Goal: Obtain resource: Obtain resource

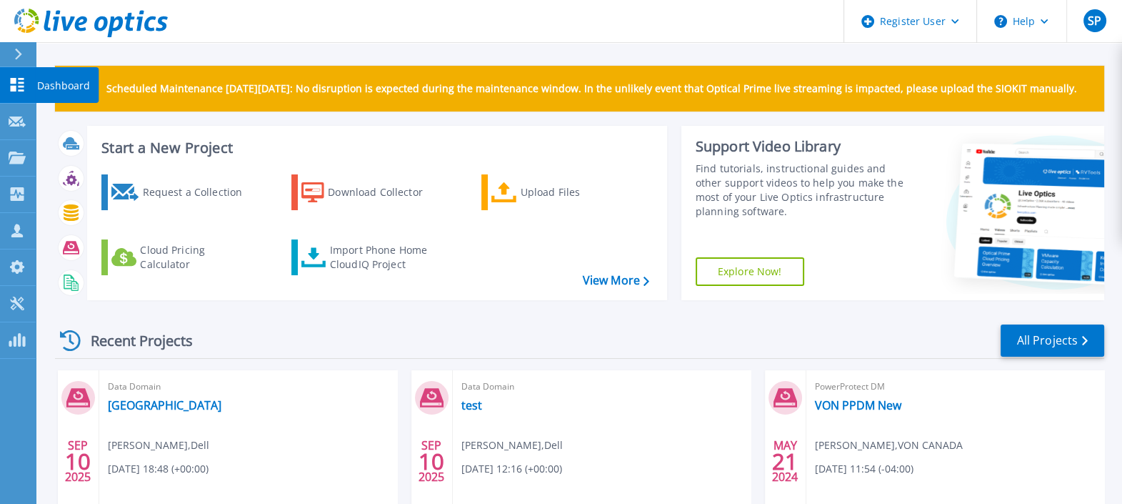
click at [26, 89] on link "Dashboard Dashboard" at bounding box center [18, 85] width 36 height 36
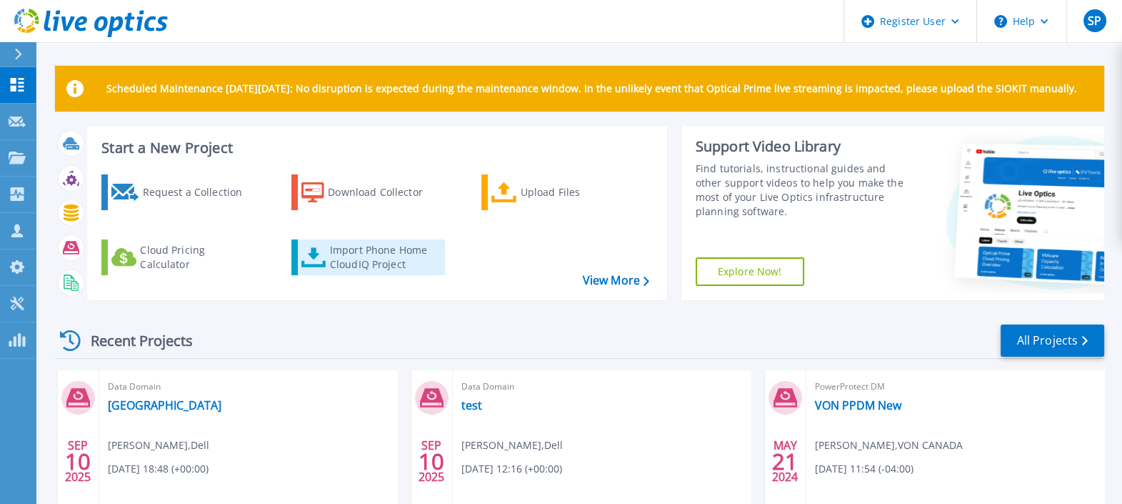
click at [357, 243] on div "Import Phone Home CloudIQ Project" at bounding box center [385, 257] width 111 height 29
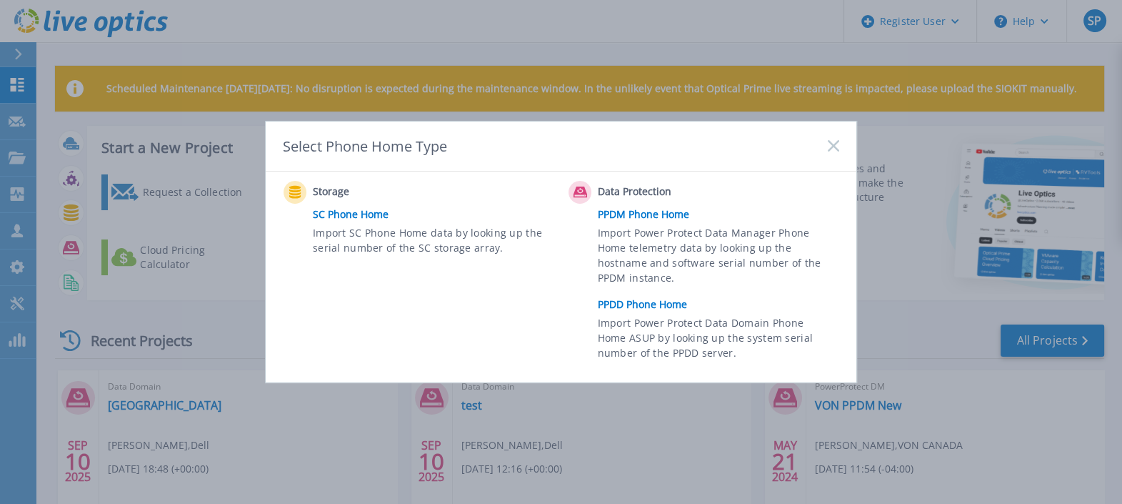
click at [633, 307] on link "PPDD Phone Home" at bounding box center [722, 304] width 249 height 21
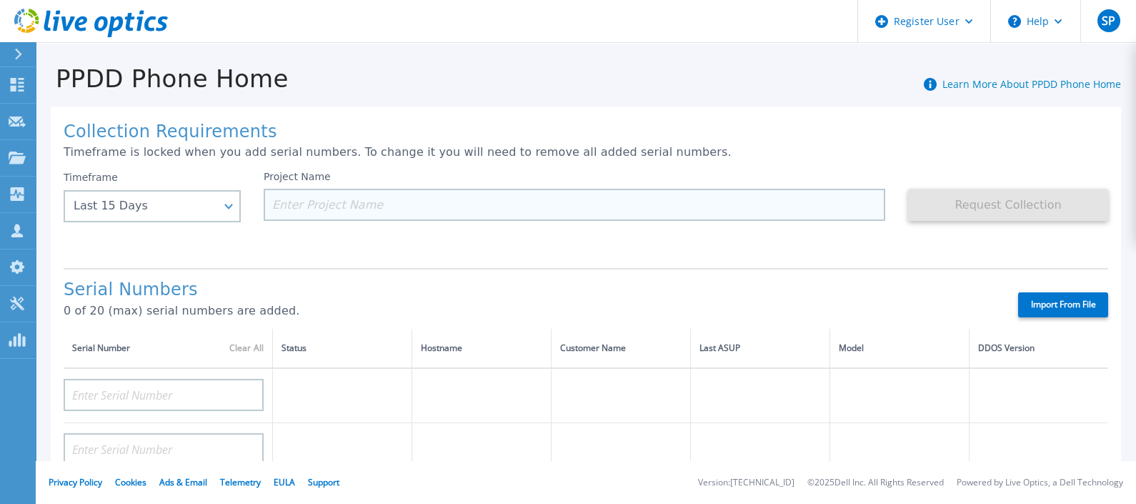
click at [389, 208] on input at bounding box center [575, 205] width 622 height 32
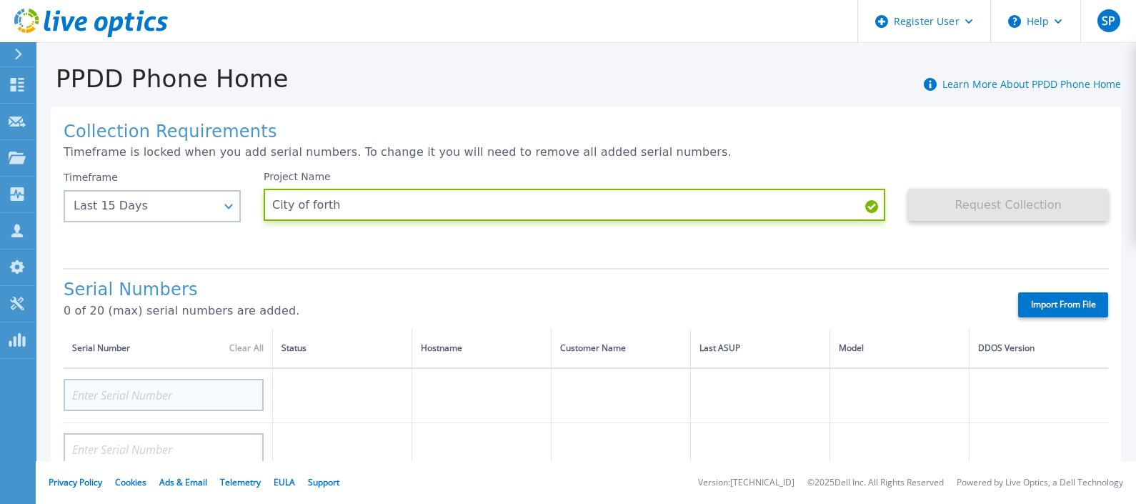
type input "City of forth"
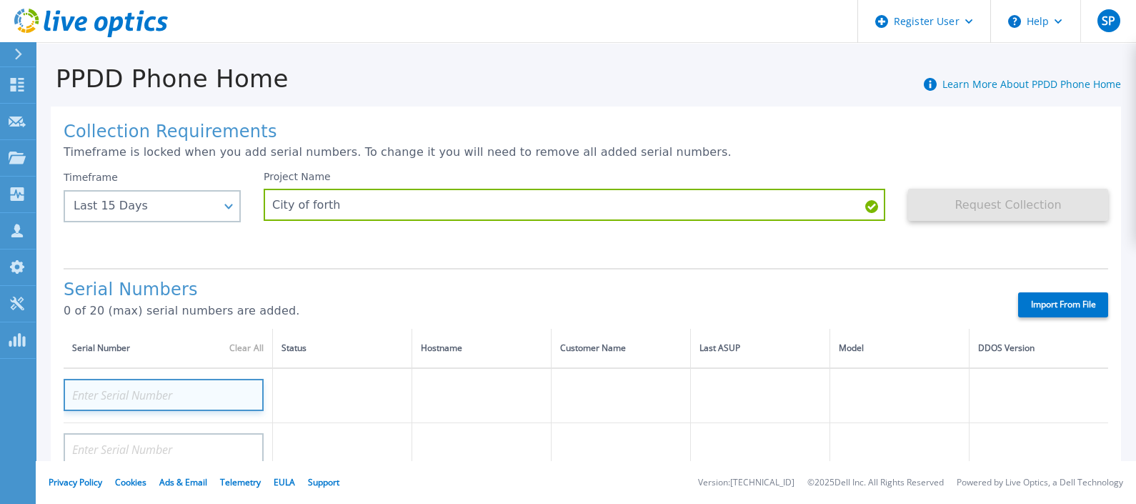
click at [243, 394] on input at bounding box center [164, 395] width 200 height 32
type input "APM00201727365"
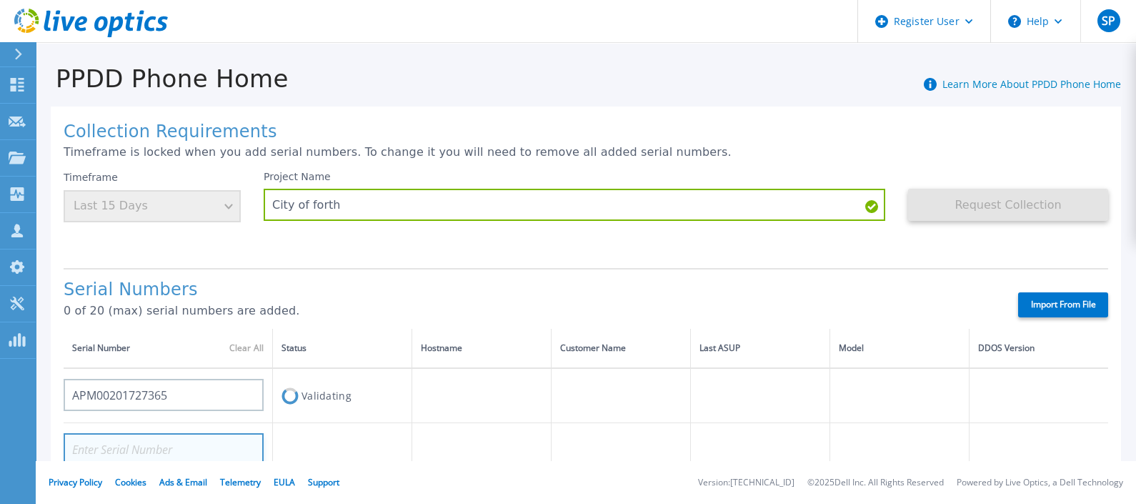
click at [202, 444] on input at bounding box center [164, 449] width 200 height 32
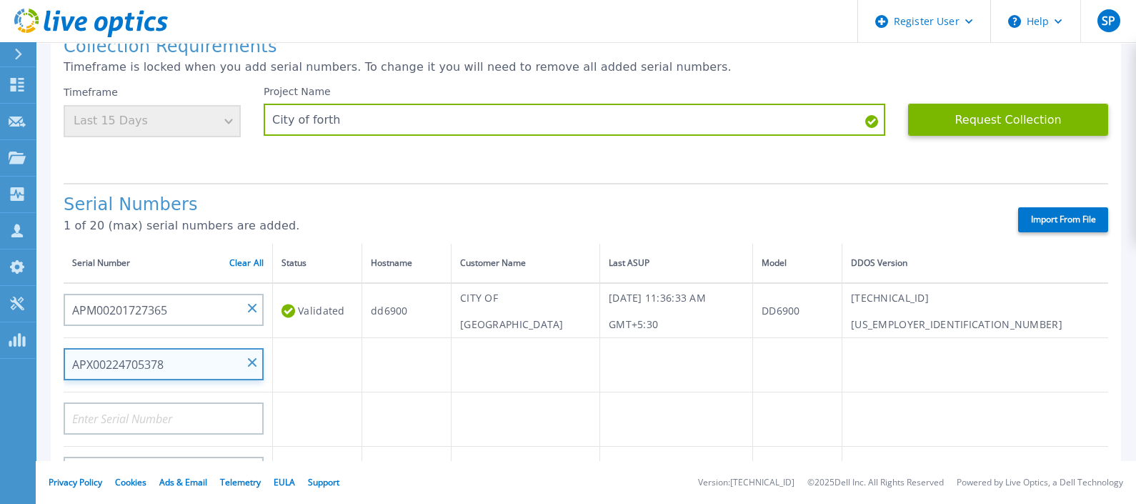
scroll to position [85, 0]
type input "APX00224705378"
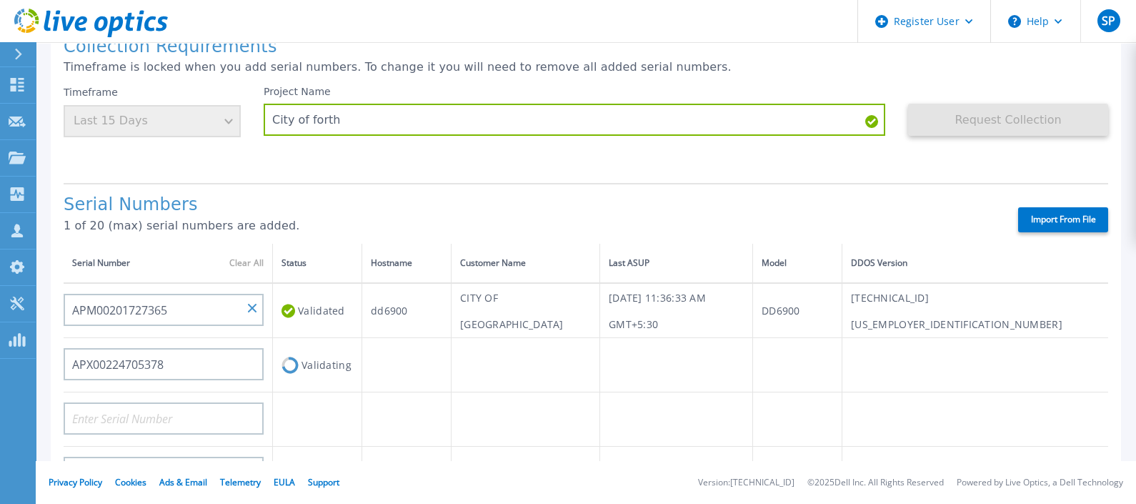
click at [432, 204] on h1 "Serial Numbers" at bounding box center [528, 205] width 929 height 20
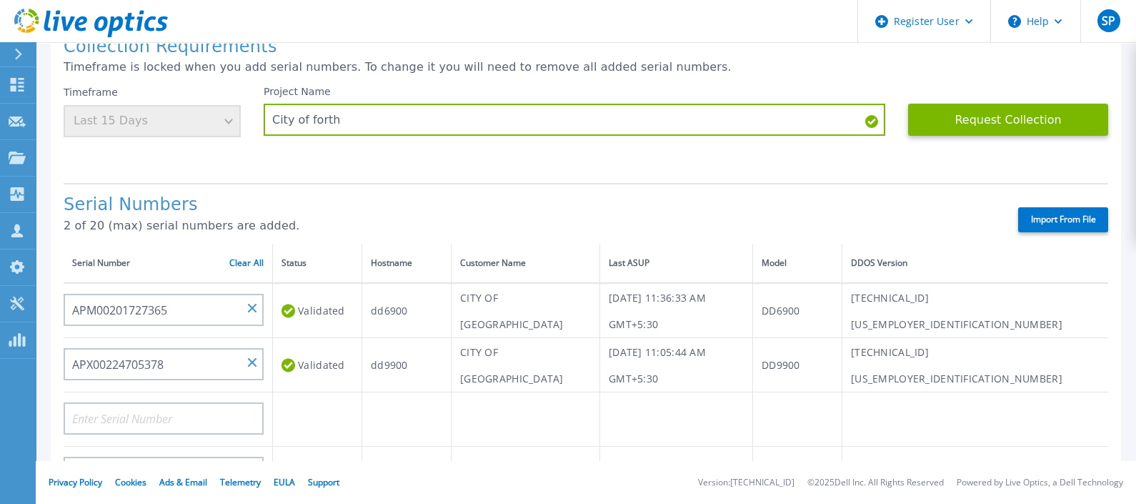
click at [1027, 210] on label "Import From File" at bounding box center [1063, 219] width 90 height 25
click at [0, 0] on input "Import From File" at bounding box center [0, 0] width 0 height 0
click at [950, 125] on button "Request Collection" at bounding box center [1008, 120] width 200 height 32
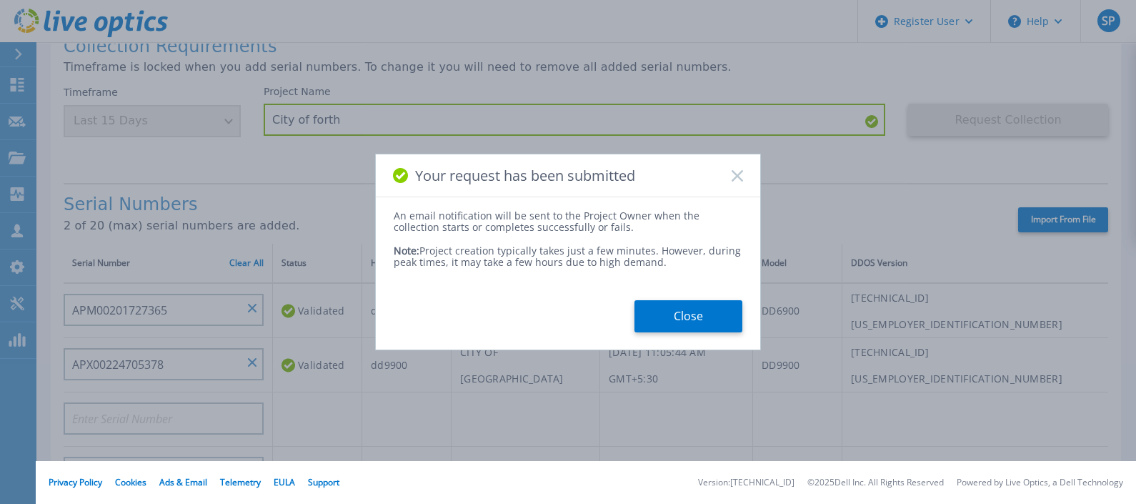
click at [742, 174] on icon at bounding box center [737, 175] width 11 height 11
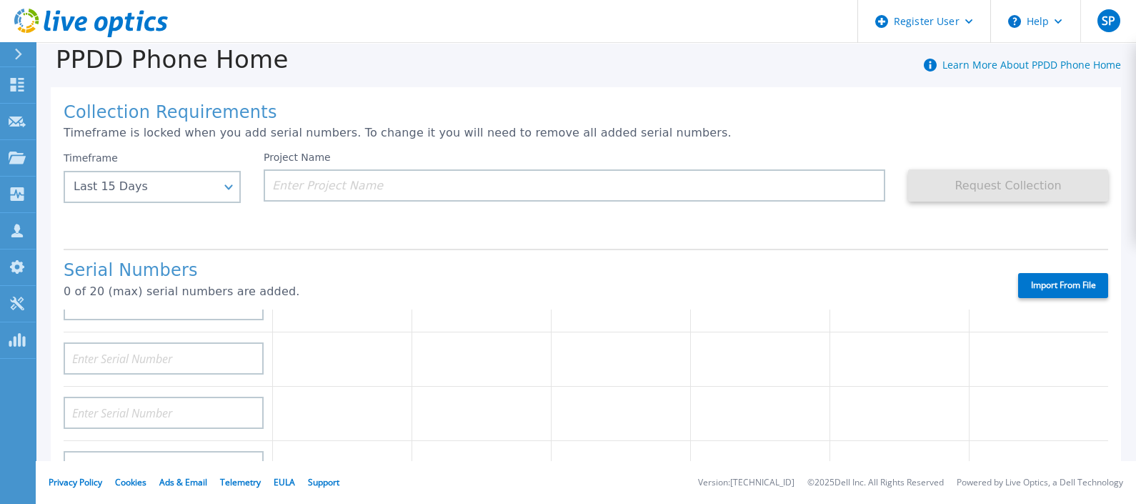
scroll to position [178, 0]
click at [14, 73] on link "Dashboard Dashboard" at bounding box center [18, 85] width 36 height 36
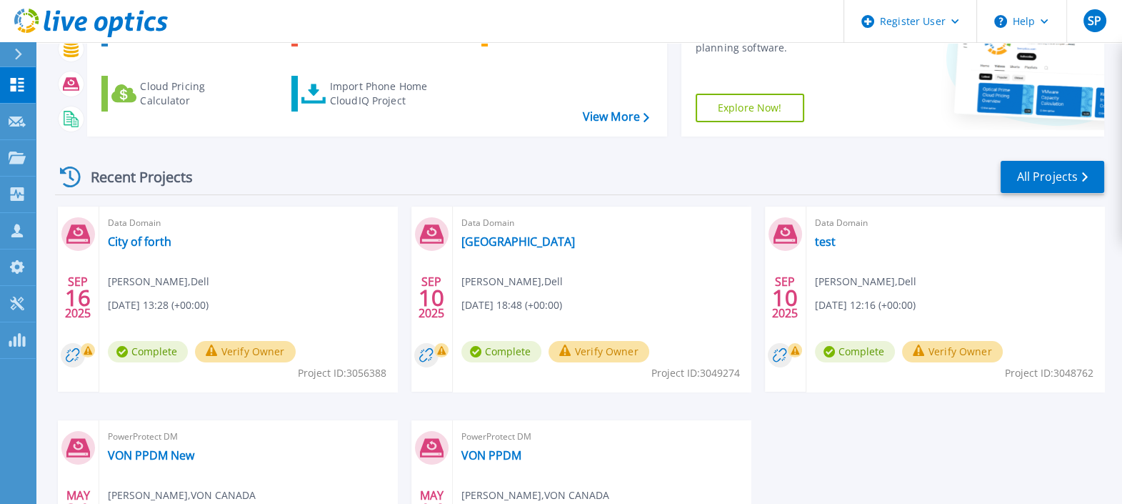
scroll to position [164, 0]
click at [118, 241] on link "City of forth" at bounding box center [140, 241] width 64 height 14
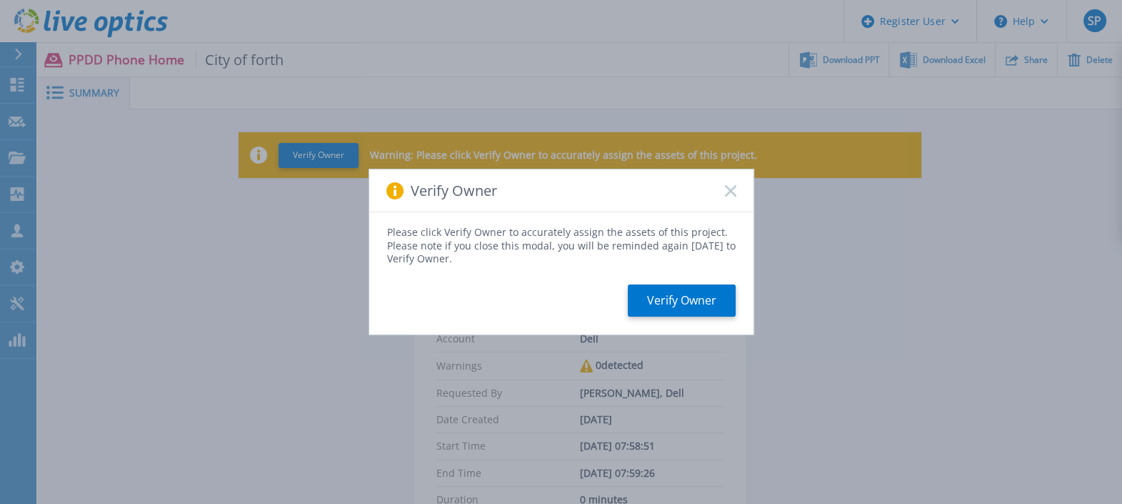
click at [726, 201] on div "Verify Owner" at bounding box center [561, 190] width 384 height 43
click at [727, 194] on rect at bounding box center [730, 190] width 12 height 12
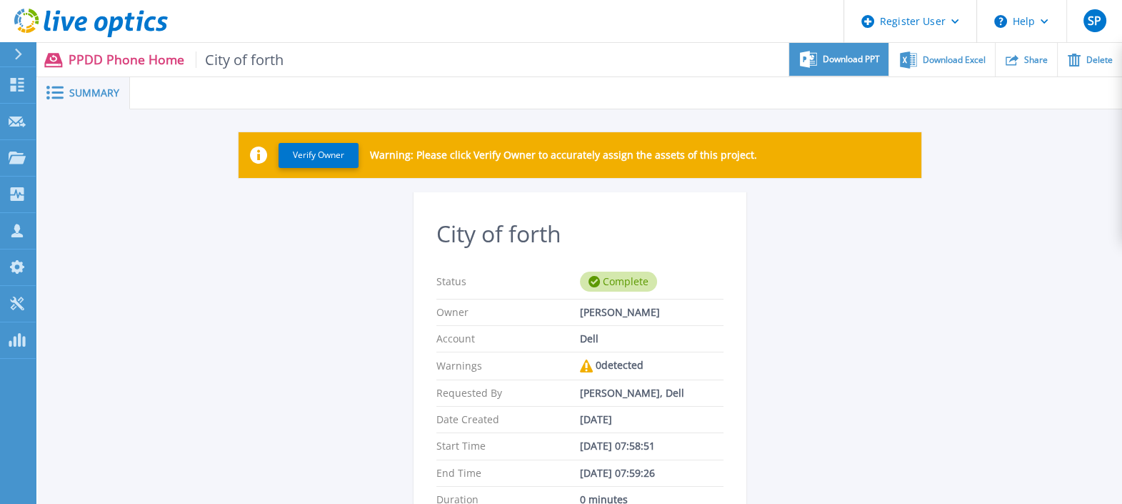
click at [862, 51] on div "Download PPT" at bounding box center [838, 60] width 99 height 34
